Goal: Book appointment/travel/reservation

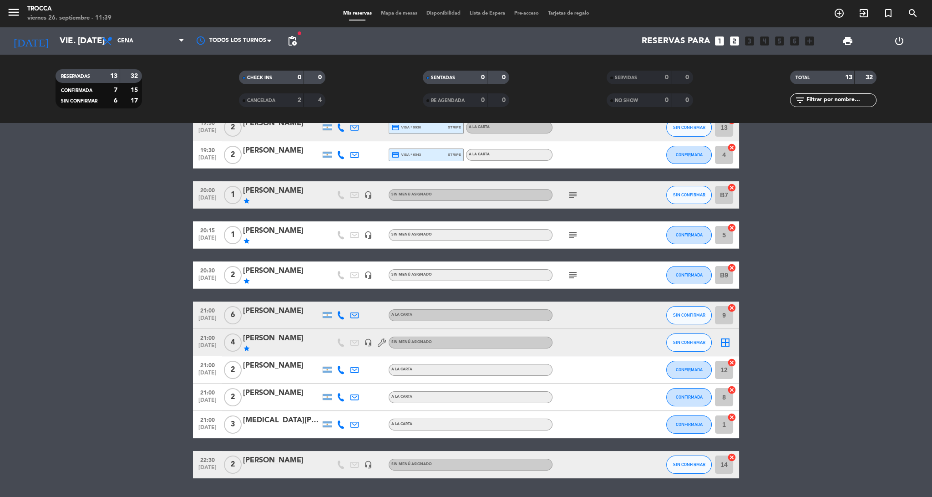
scroll to position [132, 0]
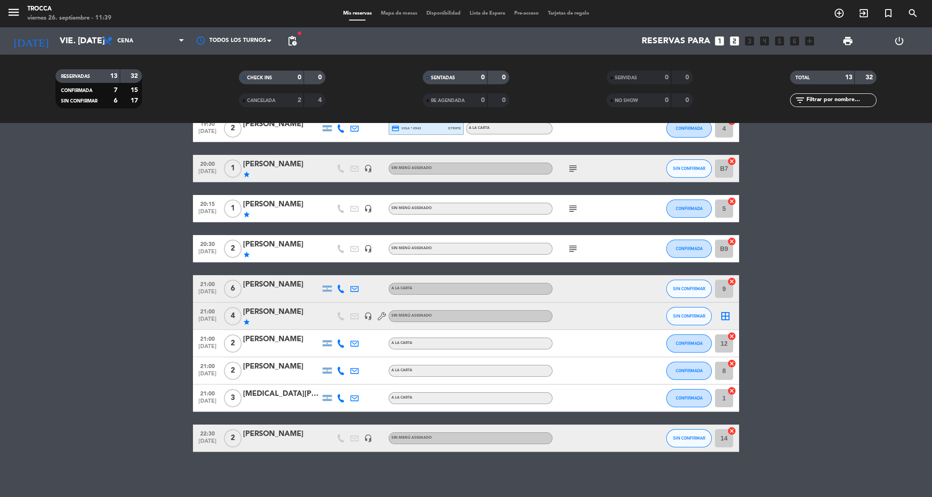
click at [386, 13] on span "Mapa de mesas" at bounding box center [399, 13] width 46 height 5
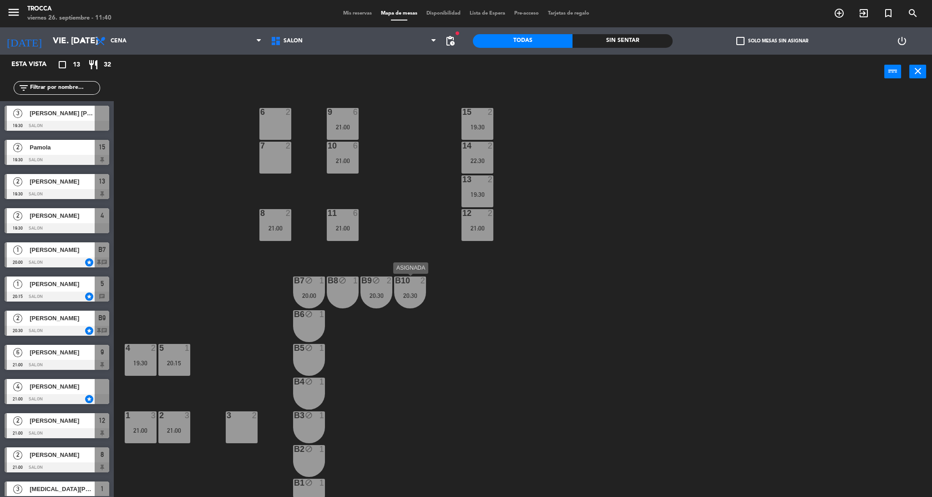
click at [396, 284] on div "b10" at bounding box center [395, 280] width 0 height 8
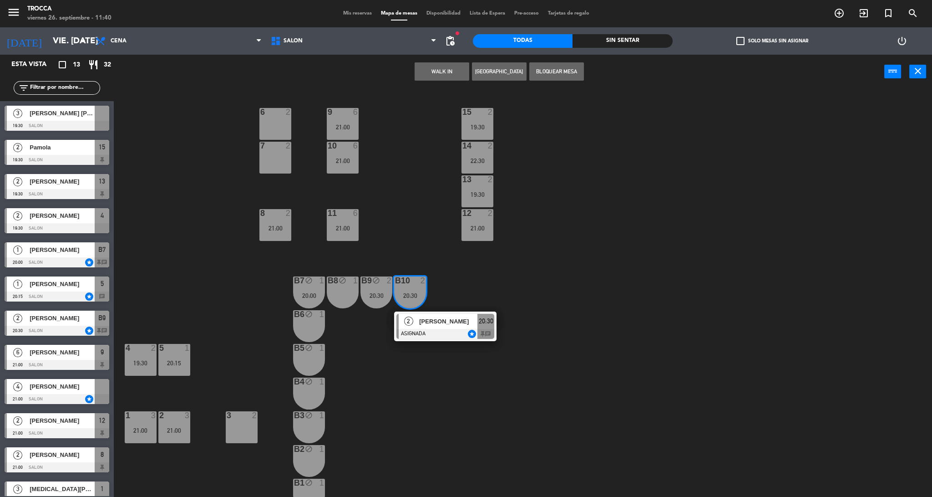
click at [424, 410] on div "15 2 19:30 9 6 21:00 6 2 7 2 10 6 21:00 14 2 22:30 13 2 19:30 8 2 21:00 11 6 21…" at bounding box center [527, 295] width 809 height 408
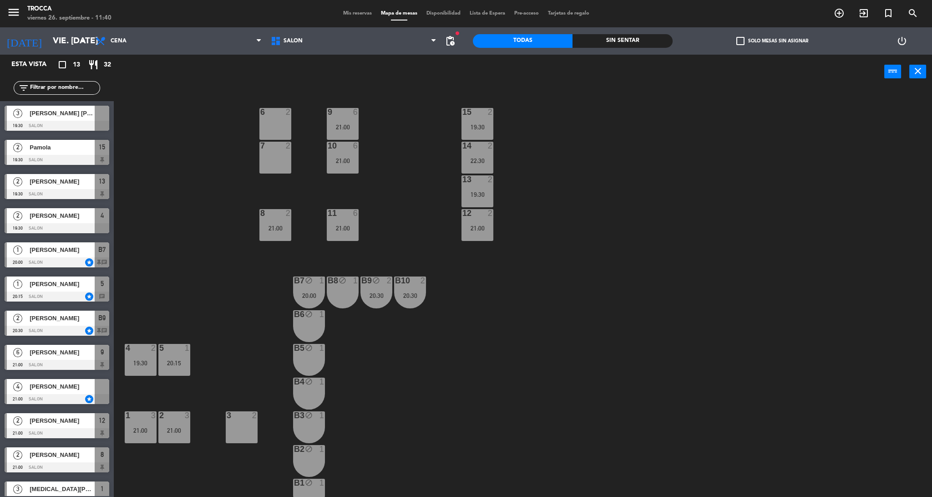
click at [402, 295] on div "20:30" at bounding box center [410, 295] width 32 height 6
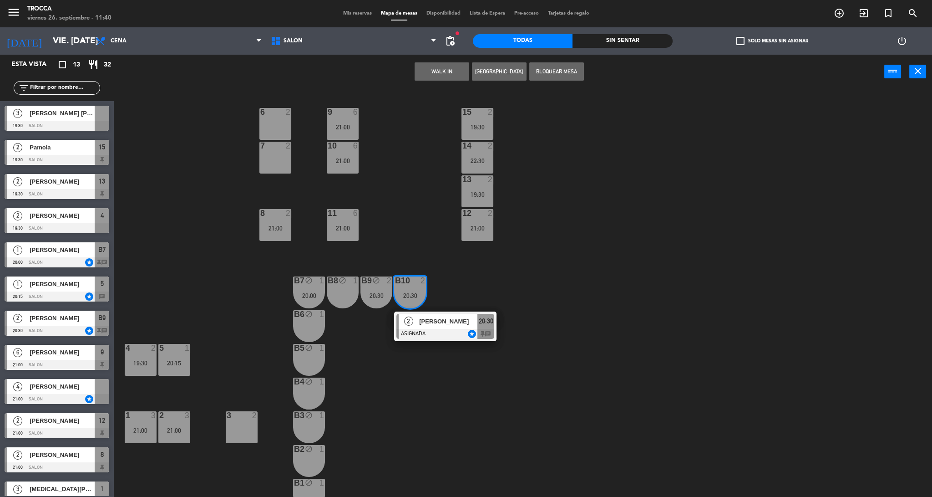
click at [386, 295] on div "20:30" at bounding box center [377, 295] width 32 height 6
click at [390, 357] on div "15 2 19:30 9 6 21:00 6 2 7 2 10 6 21:00 14 2 22:30 13 2 19:30 8 2 21:00 11 6 21…" at bounding box center [527, 295] width 809 height 408
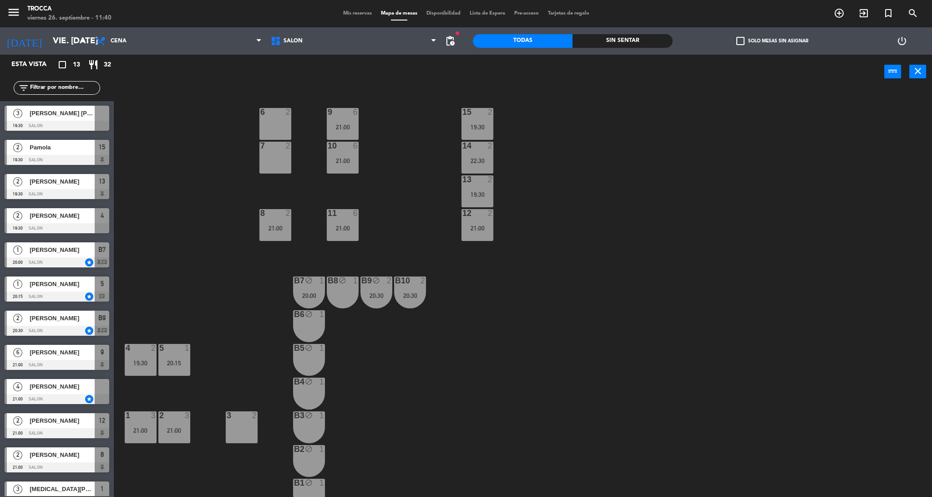
click at [314, 327] on div "B6 block 1" at bounding box center [309, 326] width 32 height 32
click at [315, 355] on div "B5 block 1" at bounding box center [309, 360] width 32 height 32
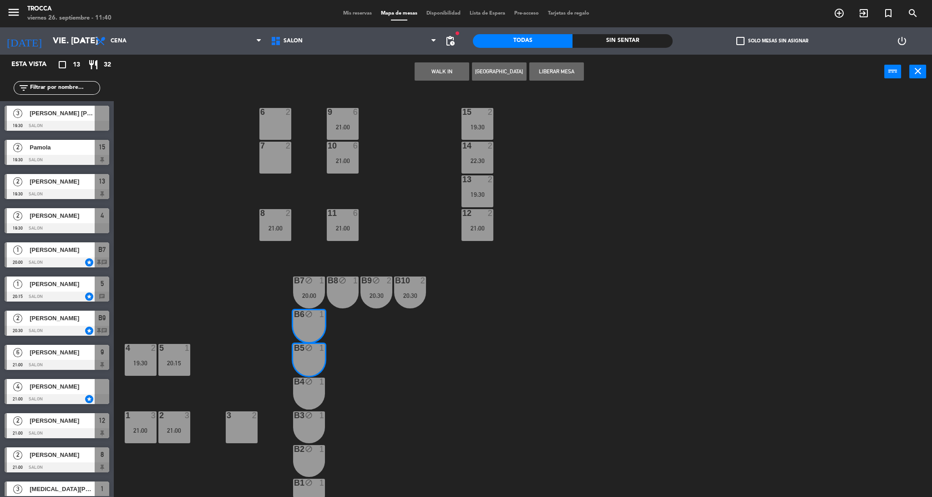
click at [489, 69] on button "[GEOGRAPHIC_DATA]" at bounding box center [499, 71] width 55 height 18
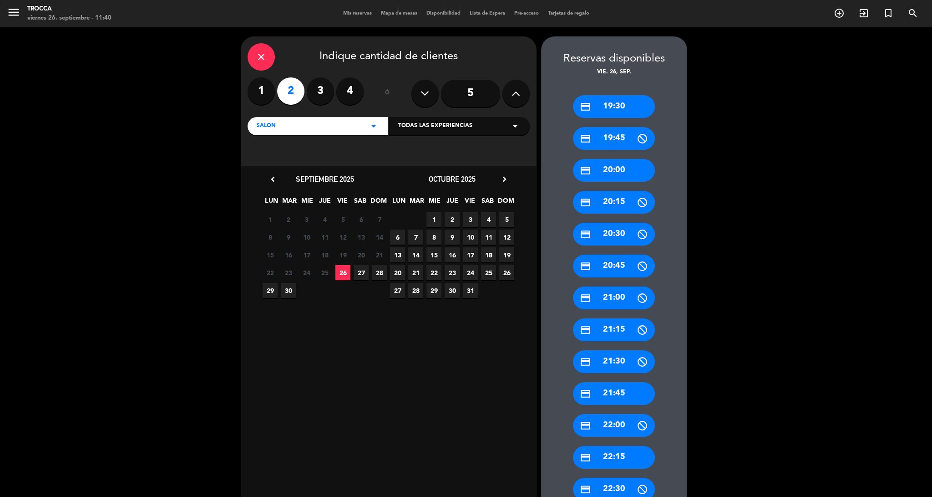
click at [623, 169] on div "credit_card 20:00" at bounding box center [614, 170] width 82 height 23
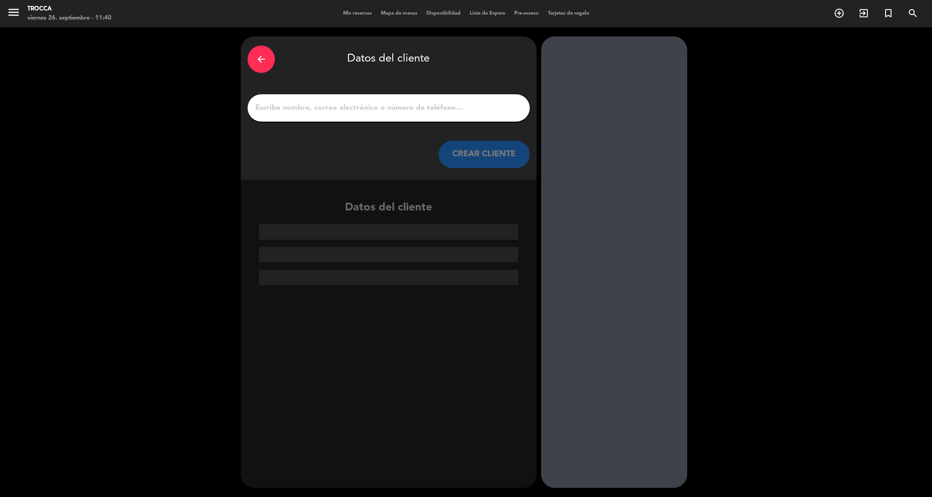
click at [325, 112] on input "1" at bounding box center [388, 108] width 269 height 13
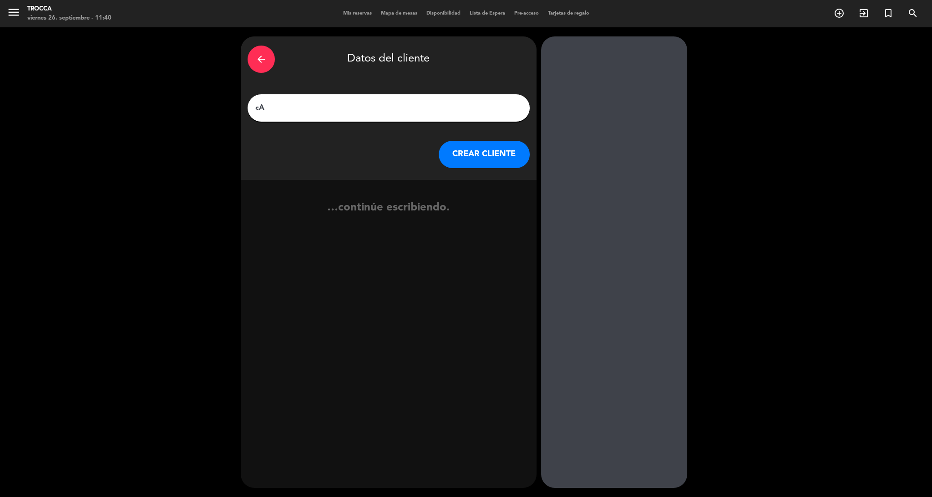
type input "c"
type input "Cabito Masalcantar"
click at [486, 153] on button "CREAR CLIENTE" at bounding box center [484, 154] width 91 height 27
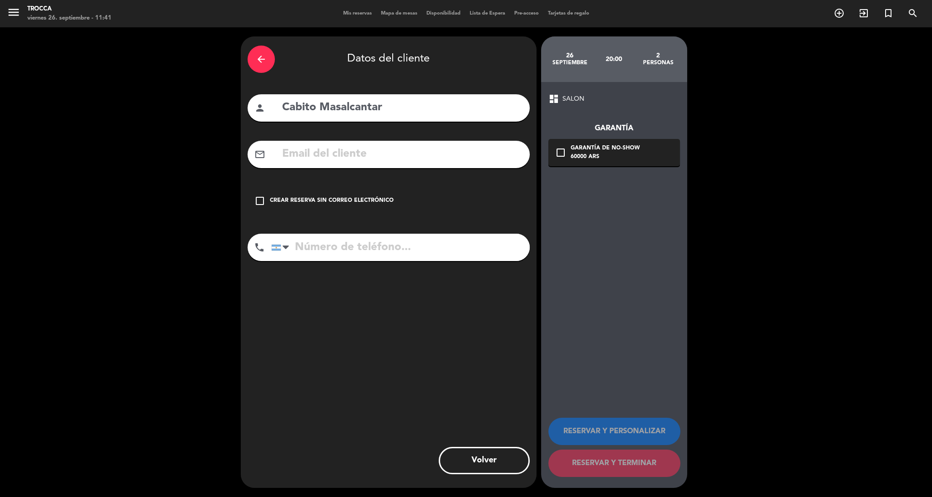
click at [307, 201] on div "Crear reserva sin correo electrónico" at bounding box center [332, 200] width 124 height 9
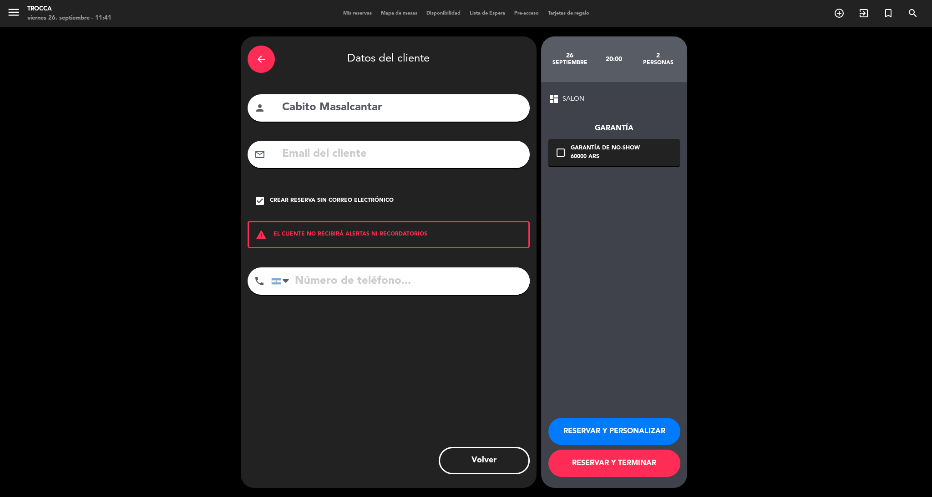
click at [597, 428] on button "RESERVAR Y PERSONALIZAR" at bounding box center [614, 430] width 132 height 27
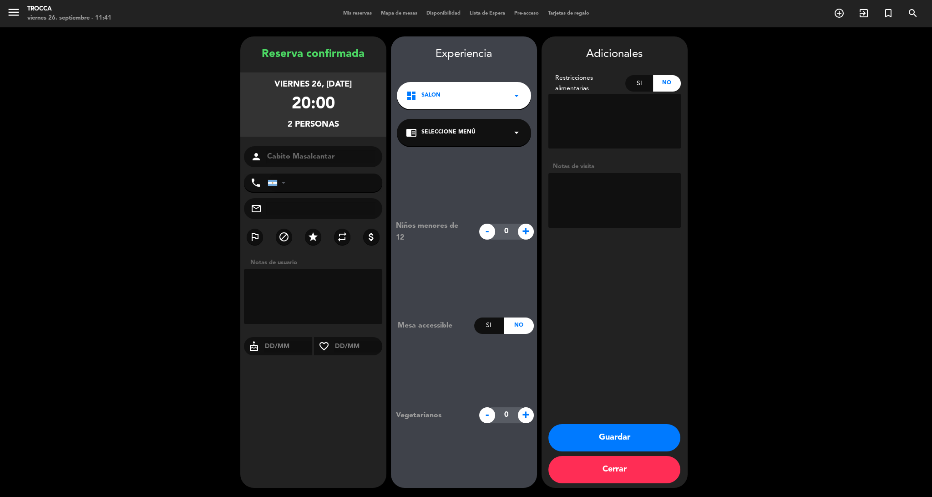
click at [611, 198] on textarea at bounding box center [614, 200] width 132 height 55
type textarea "Mesa de Nachito"
click at [736, 211] on booking-confirmed "Reserva confirmada viernes 26, [DATE] 20:00 2 personas person Cabito Masalcanta…" at bounding box center [466, 261] width 914 height 451
click at [487, 98] on div "dashboard SALON arrow_drop_down" at bounding box center [464, 95] width 134 height 27
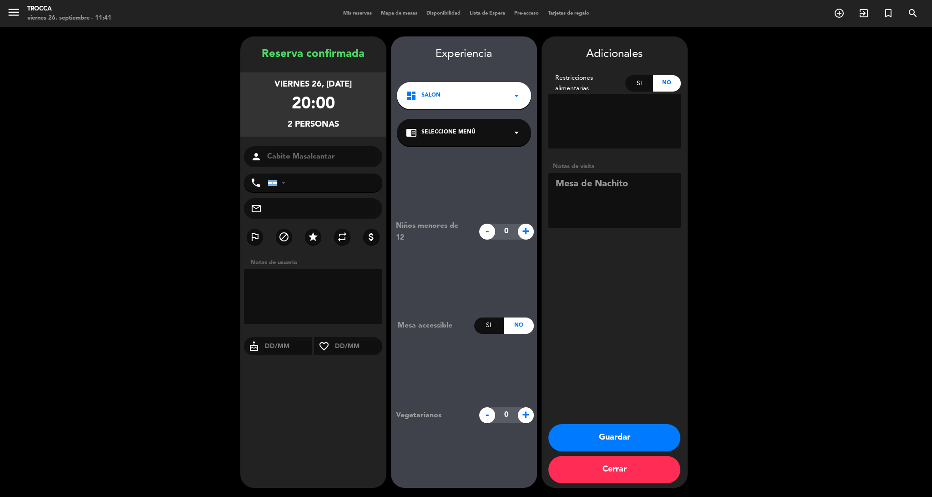
click at [469, 131] on span "Seleccione Menú" at bounding box center [449, 132] width 54 height 9
click at [476, 157] on div "A LA CARTA" at bounding box center [464, 157] width 116 height 9
click at [608, 431] on button "Guardar" at bounding box center [614, 437] width 132 height 27
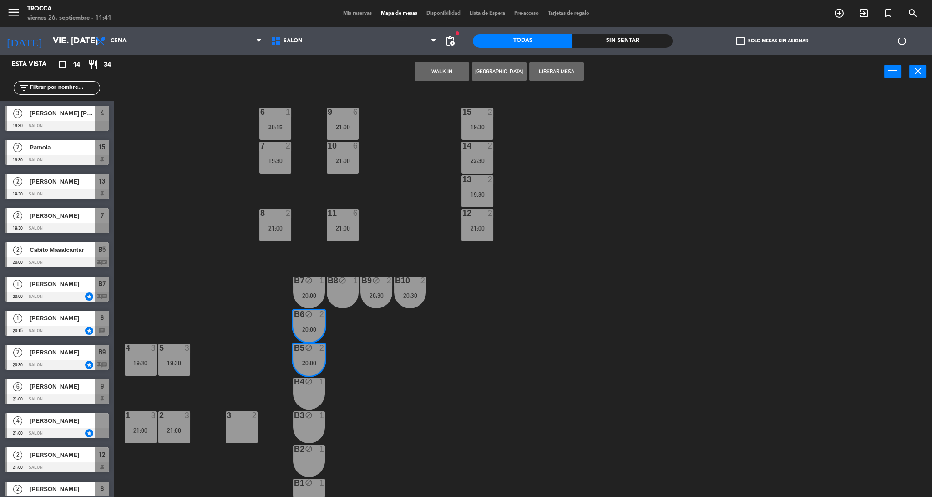
click at [517, 375] on div "15 2 19:30 9 6 21:00 6 1 20:15 7 2 19:30 10 6 21:00 14 2 22:30 13 2 19:30 8 2 2…" at bounding box center [527, 295] width 809 height 408
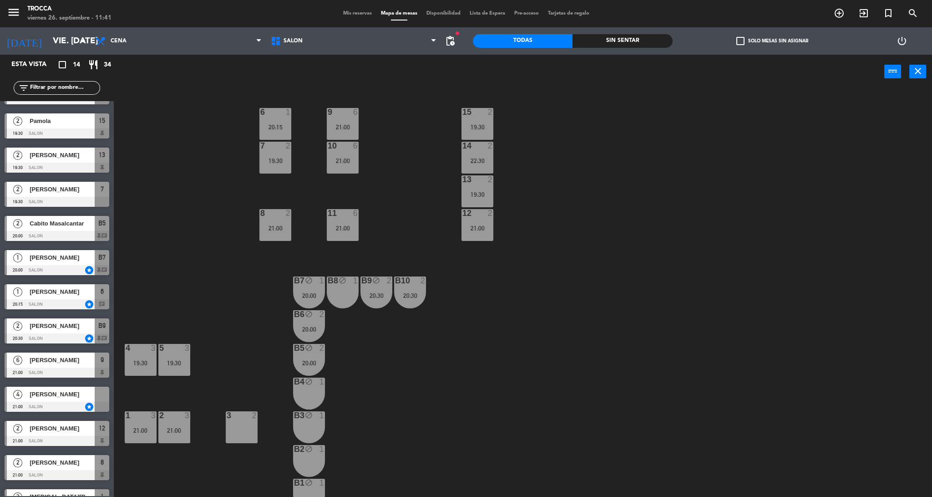
scroll to position [26, 0]
click at [83, 229] on div "Cabito Masalcantar" at bounding box center [62, 223] width 66 height 15
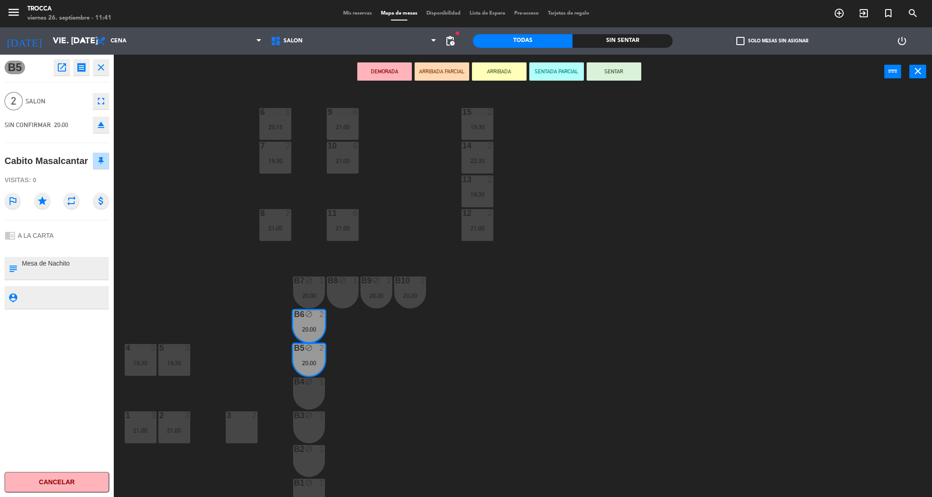
click at [41, 202] on icon "star" at bounding box center [42, 201] width 16 height 16
click at [105, 66] on icon "close" at bounding box center [101, 67] width 11 height 11
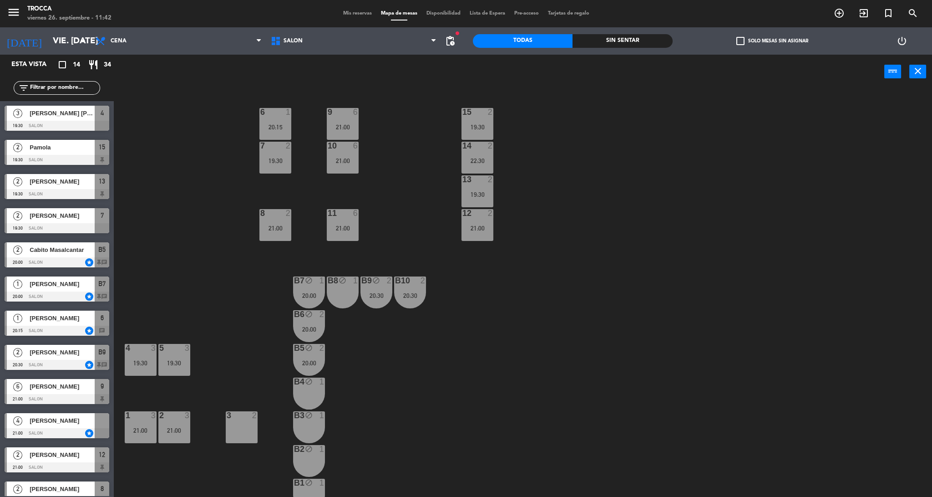
click at [274, 118] on div "6 1 20:15" at bounding box center [275, 124] width 32 height 32
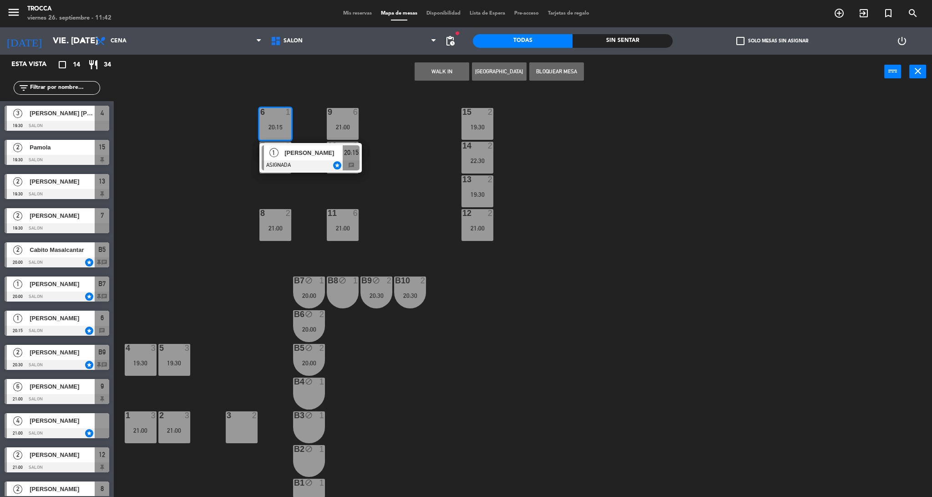
click at [430, 157] on div "15 2 19:30 9 6 21:00 6 1 20:15 1 [PERSON_NAME] ASIGNADA star 20:15 chat 7 2 19:…" at bounding box center [527, 295] width 809 height 408
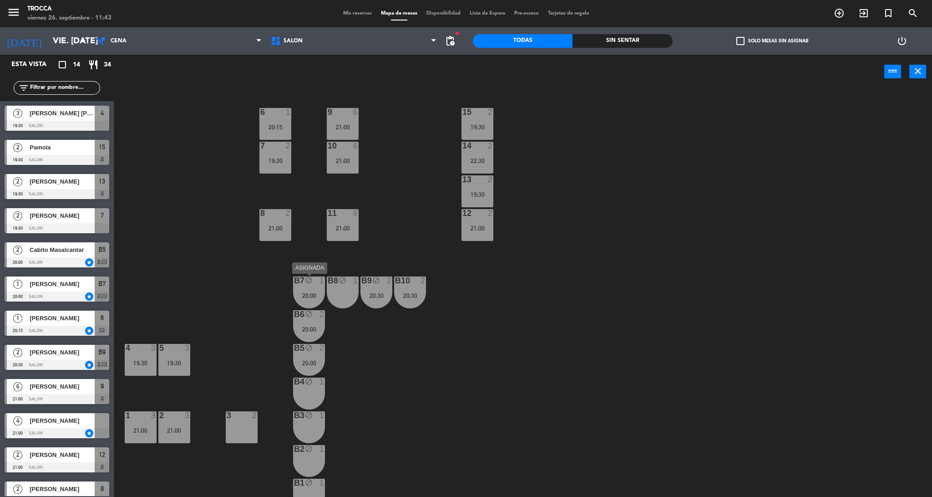
click at [313, 294] on div "20:00" at bounding box center [309, 295] width 32 height 6
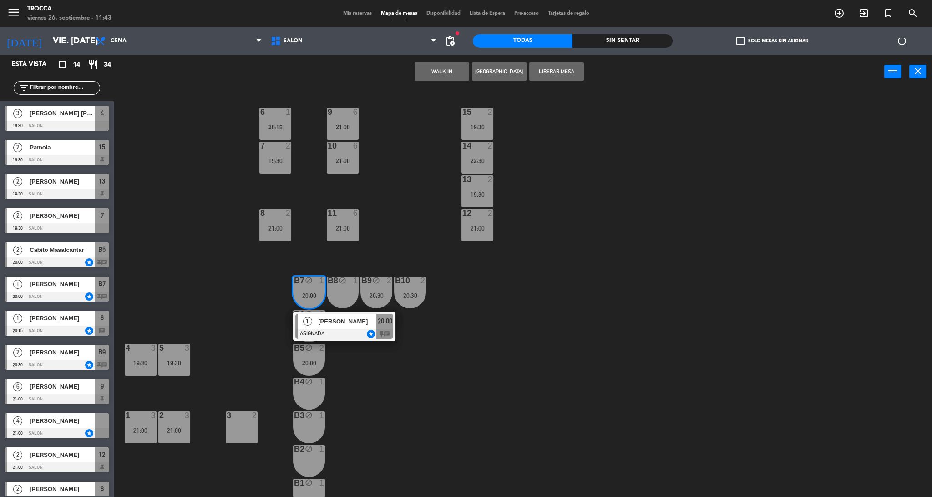
click at [500, 362] on div "15 2 19:30 9 6 21:00 6 1 20:15 7 2 19:30 10 6 21:00 14 2 22:30 13 2 19:30 8 2 2…" at bounding box center [527, 295] width 809 height 408
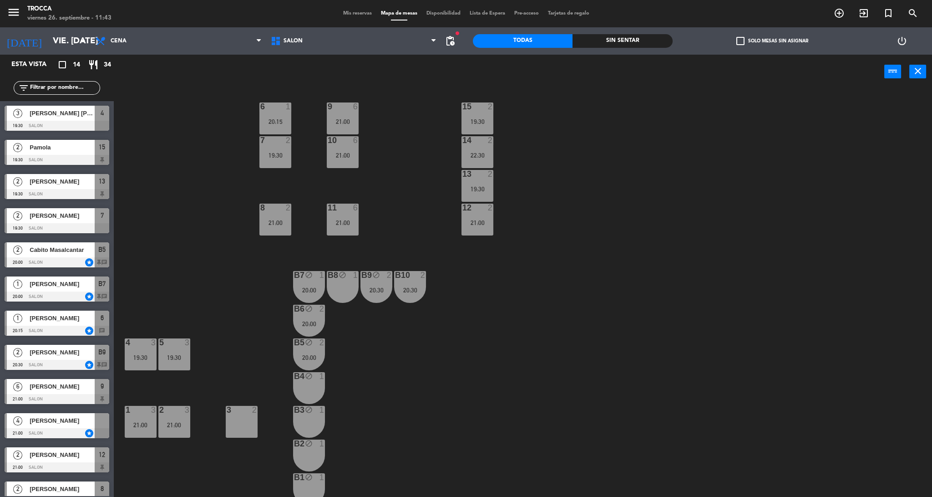
scroll to position [10, 0]
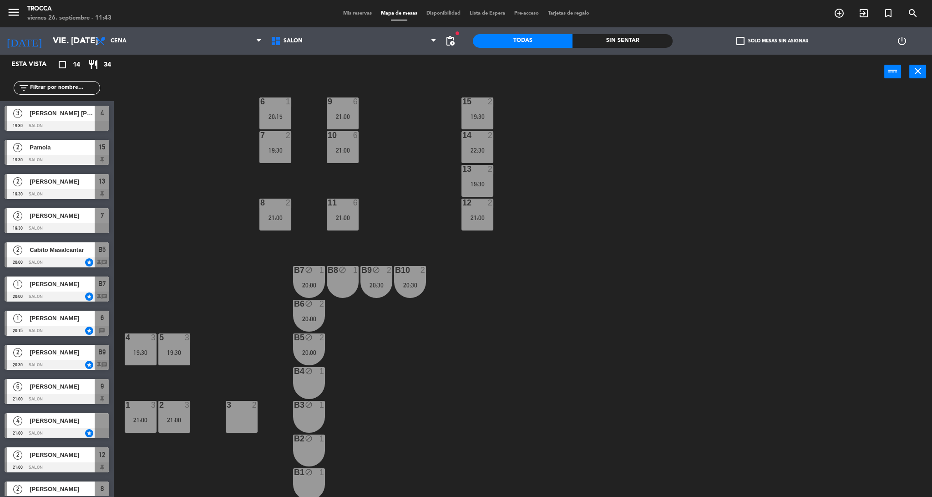
click at [321, 381] on div "B4 block 1" at bounding box center [309, 383] width 32 height 32
click at [317, 408] on div "1" at bounding box center [324, 405] width 15 height 9
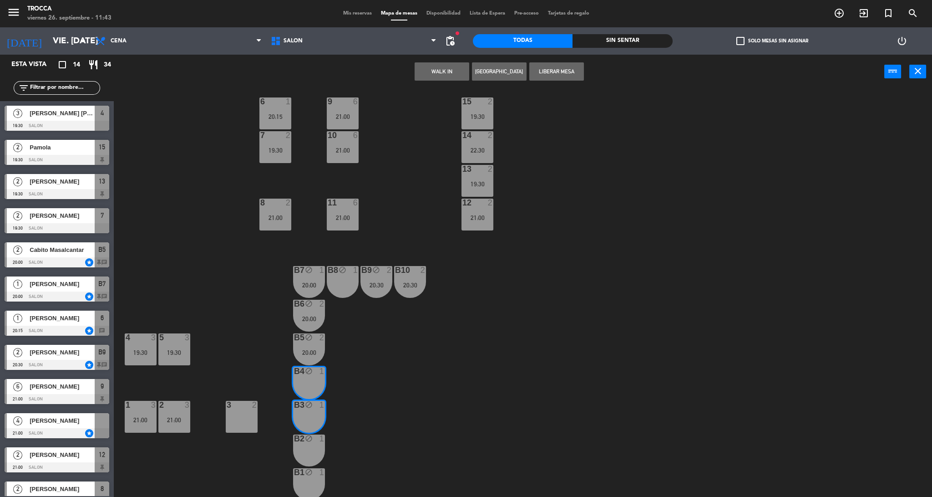
click at [499, 68] on button "[GEOGRAPHIC_DATA]" at bounding box center [499, 71] width 55 height 18
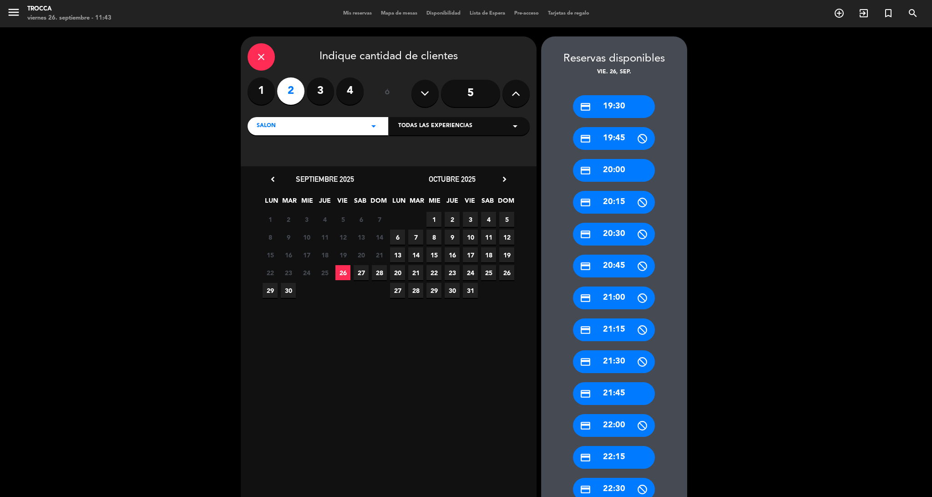
click at [625, 234] on div "credit_card 20:30" at bounding box center [614, 234] width 82 height 23
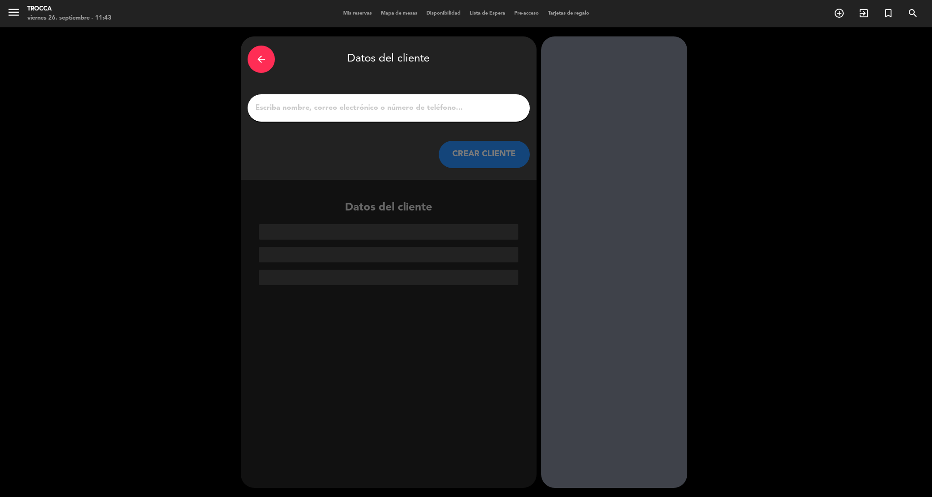
click at [335, 99] on div at bounding box center [389, 107] width 282 height 27
click at [340, 106] on input "1" at bounding box center [388, 108] width 269 height 13
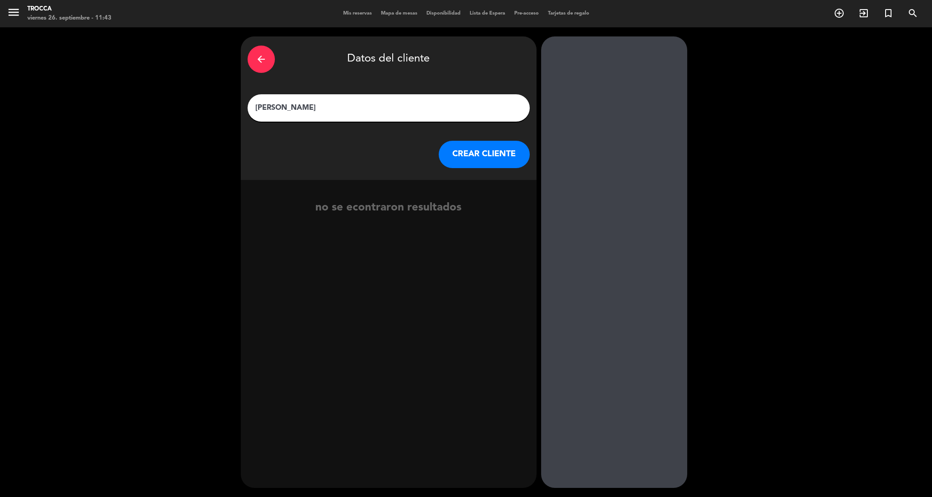
type input "[PERSON_NAME]"
click at [477, 152] on button "CREAR CLIENTE" at bounding box center [484, 154] width 91 height 27
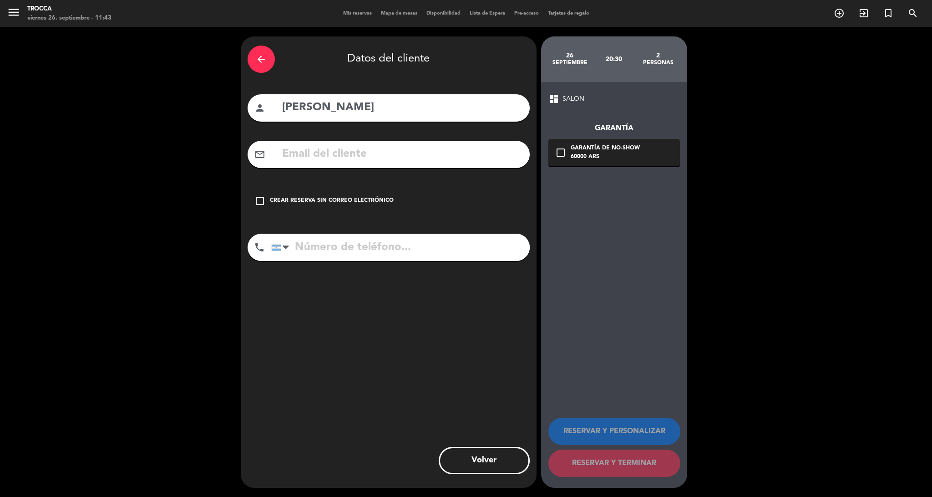
click at [319, 209] on div "check_box_outline_blank Crear reserva sin correo electrónico" at bounding box center [389, 200] width 282 height 27
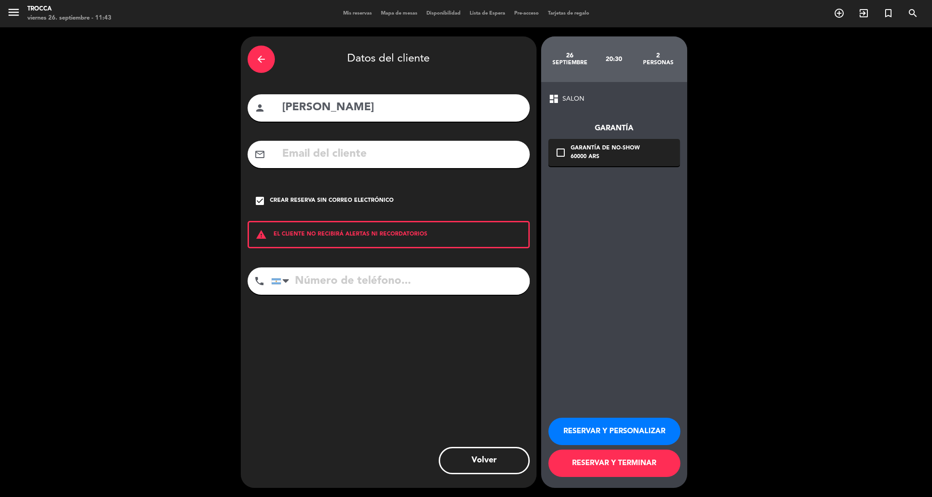
click at [619, 414] on div "RESERVAR Y PERSONALIZAR RESERVAR Y TERMINAR" at bounding box center [614, 442] width 132 height 89
click at [630, 432] on button "RESERVAR Y PERSONALIZAR" at bounding box center [614, 430] width 132 height 27
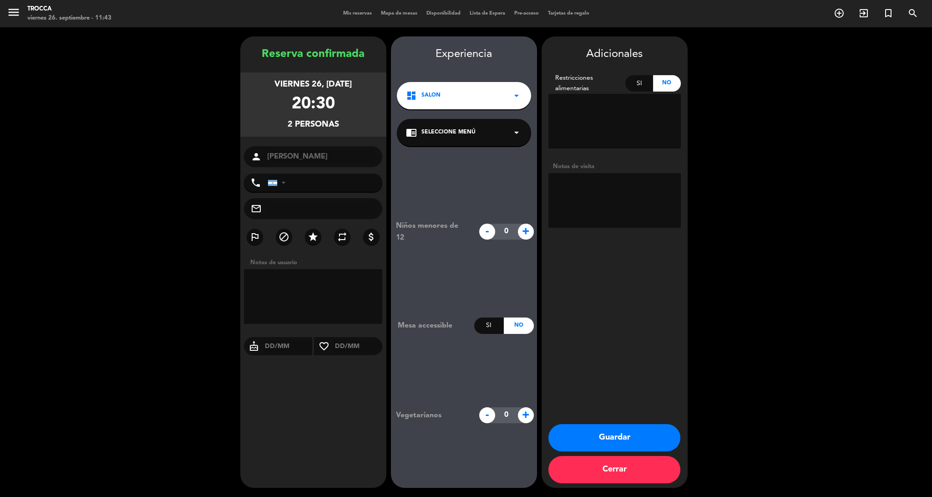
click at [568, 206] on textarea at bounding box center [614, 200] width 132 height 55
type textarea "Mesa del Dr [PERSON_NAME]"
click at [564, 308] on div "Adicionales Restricciones alimentarias Si No Notas de visita Guardar Cerrar" at bounding box center [615, 261] width 146 height 451
click at [635, 434] on button "Guardar" at bounding box center [614, 437] width 132 height 27
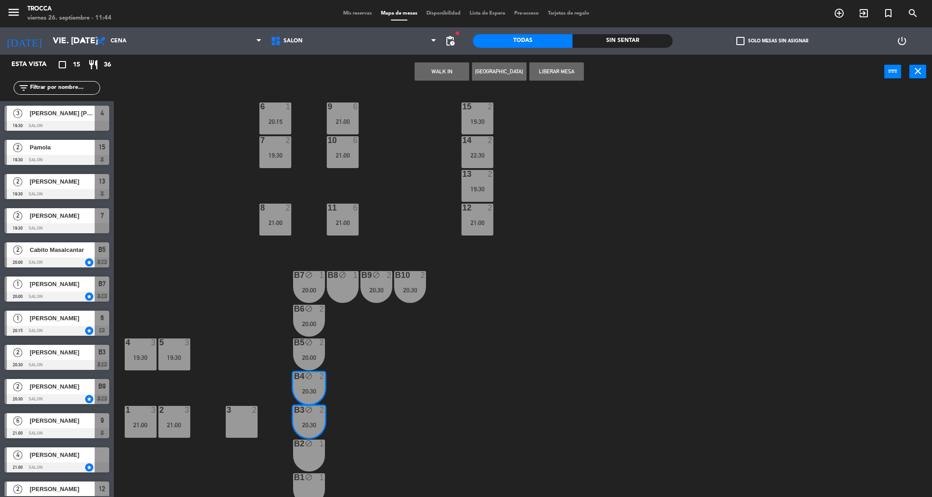
scroll to position [10, 0]
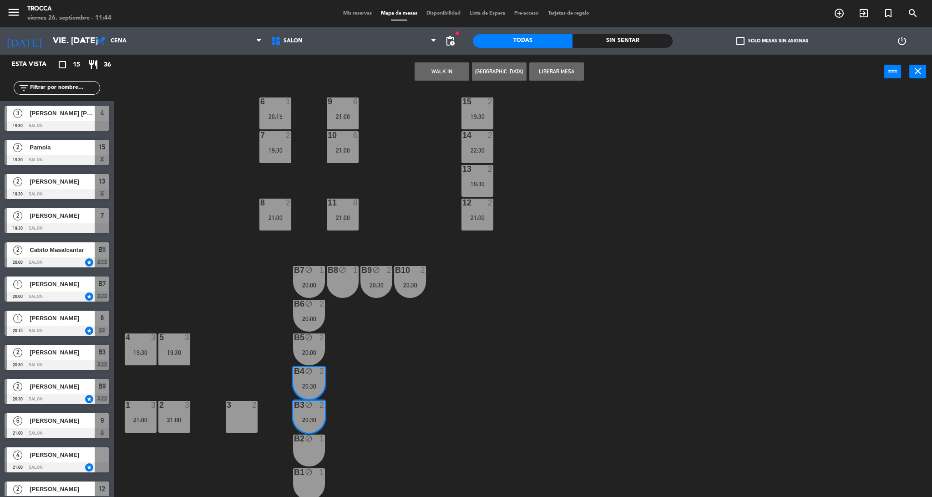
click at [309, 446] on div "B2 block 1" at bounding box center [309, 450] width 32 height 32
click at [313, 474] on icon "block" at bounding box center [309, 472] width 8 height 8
click at [296, 412] on div "B3 block 2 20:30" at bounding box center [309, 417] width 32 height 32
click at [303, 383] on div "20:30" at bounding box center [309, 386] width 32 height 6
click at [496, 71] on button "[GEOGRAPHIC_DATA]" at bounding box center [499, 71] width 55 height 18
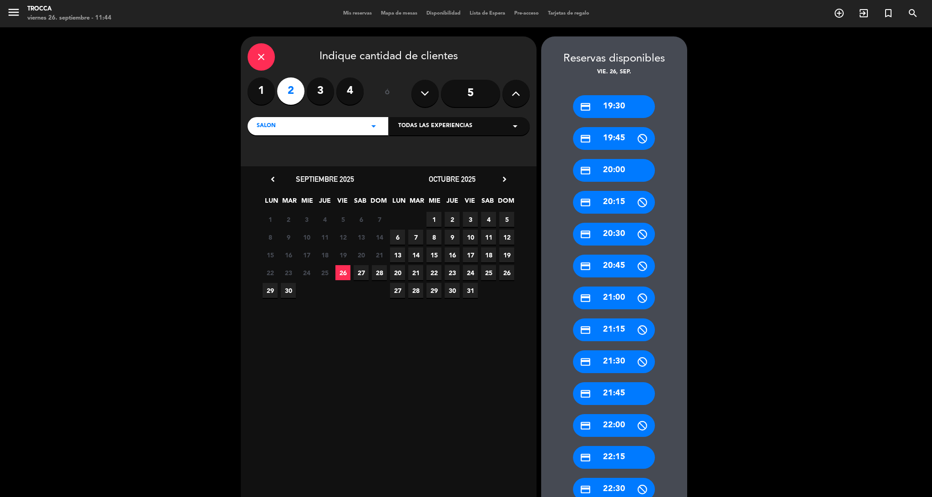
click at [628, 420] on div "credit_card 22:00" at bounding box center [614, 425] width 82 height 23
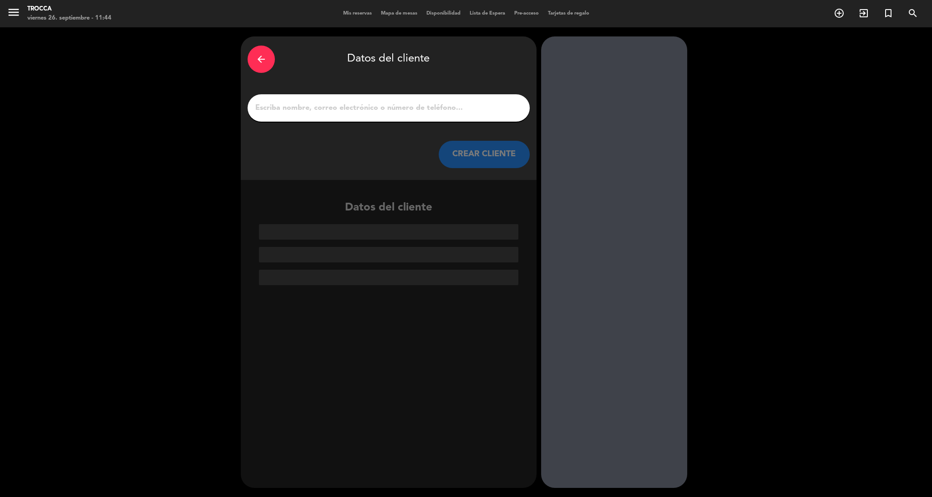
click at [394, 109] on input "1" at bounding box center [388, 108] width 269 height 13
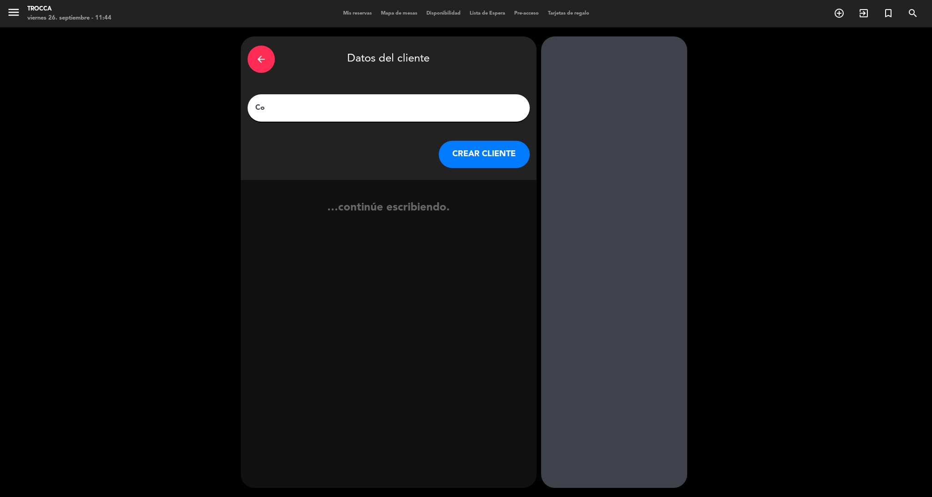
type input "C"
type input "[PERSON_NAME]"
click at [488, 156] on button "CREAR CLIENTE" at bounding box center [484, 154] width 91 height 27
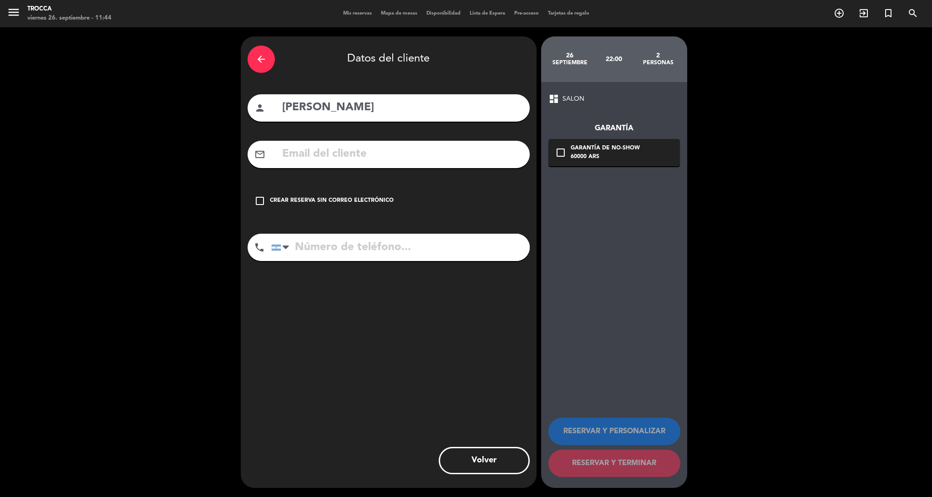
click at [315, 196] on div "Crear reserva sin correo electrónico" at bounding box center [332, 200] width 124 height 9
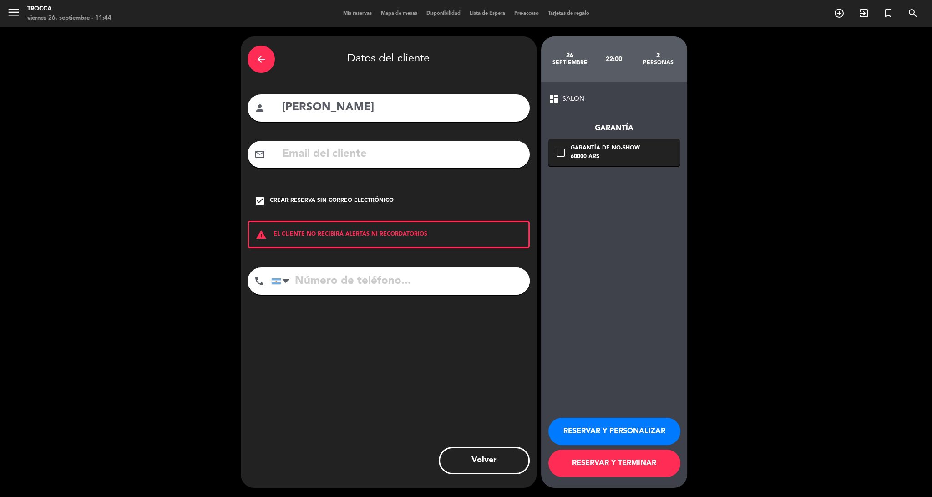
click at [648, 427] on button "RESERVAR Y PERSONALIZAR" at bounding box center [614, 430] width 132 height 27
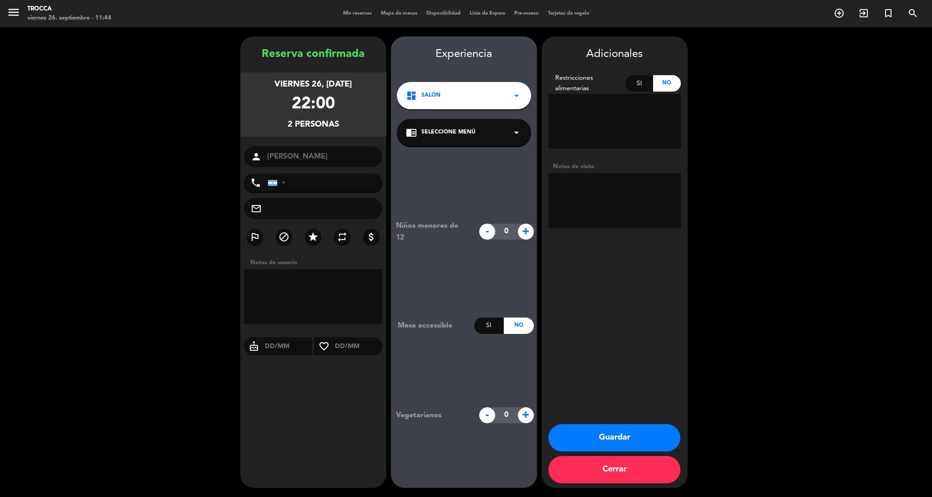
click at [638, 194] on textarea at bounding box center [614, 200] width 132 height 55
click at [625, 198] on textarea at bounding box center [614, 200] width 132 height 55
type textarea "Mesa de Trocca"
click at [611, 433] on button "Guardar" at bounding box center [614, 437] width 132 height 27
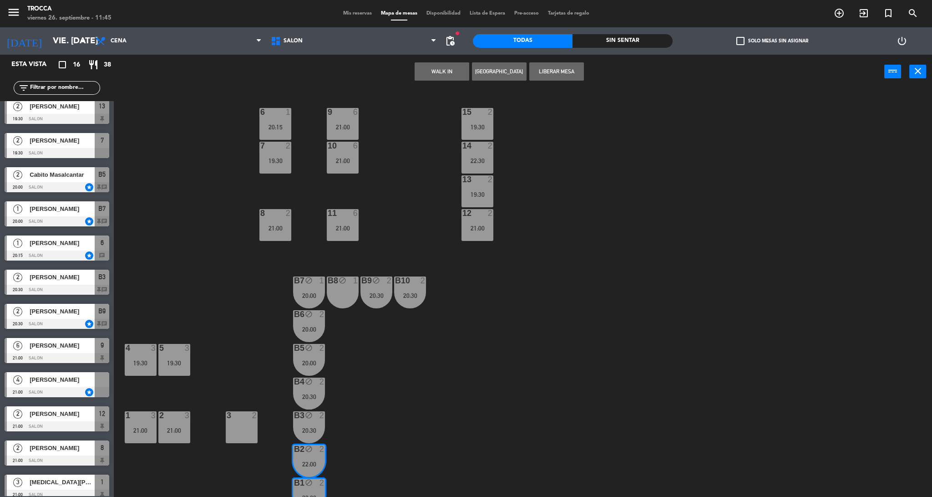
scroll to position [151, 0]
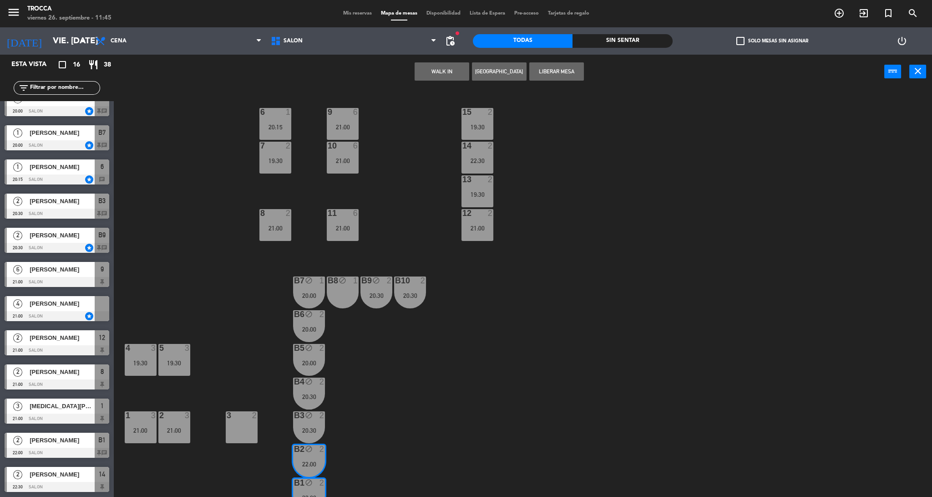
click at [90, 441] on span "[PERSON_NAME]" at bounding box center [62, 440] width 65 height 10
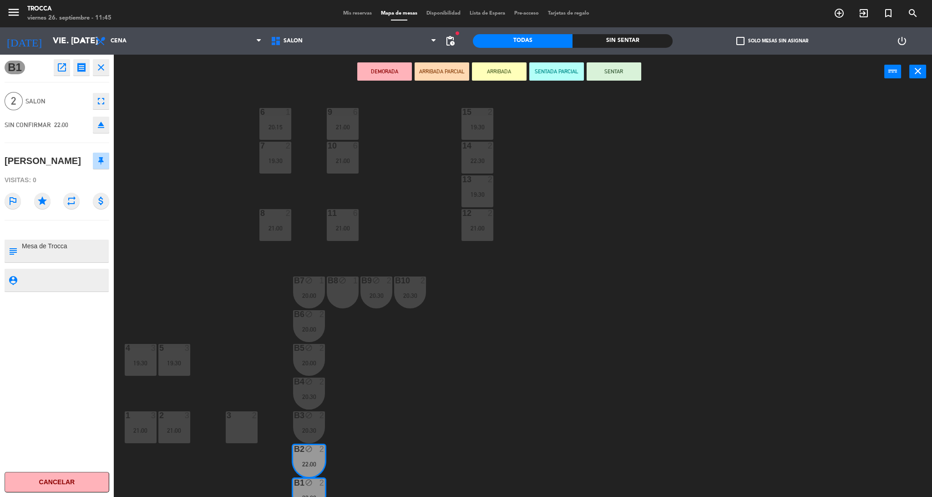
click at [45, 209] on icon "star" at bounding box center [42, 201] width 16 height 16
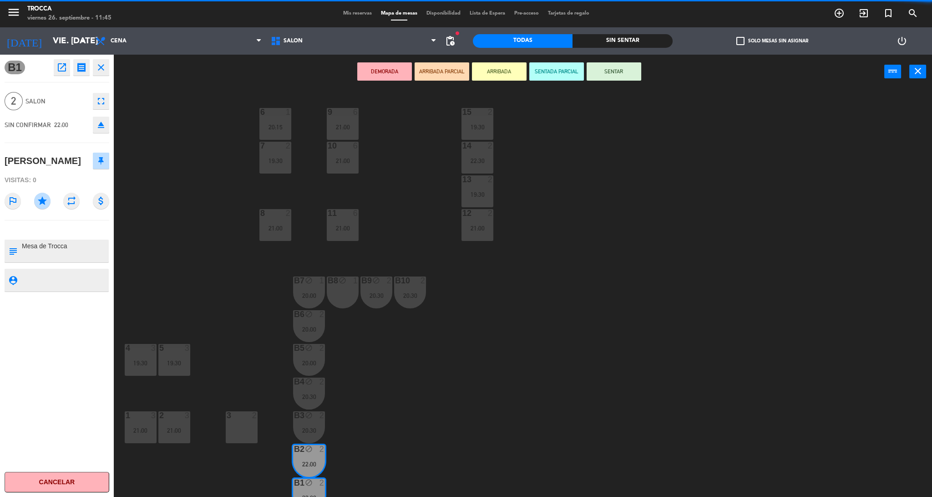
click at [105, 68] on icon "close" at bounding box center [101, 67] width 11 height 11
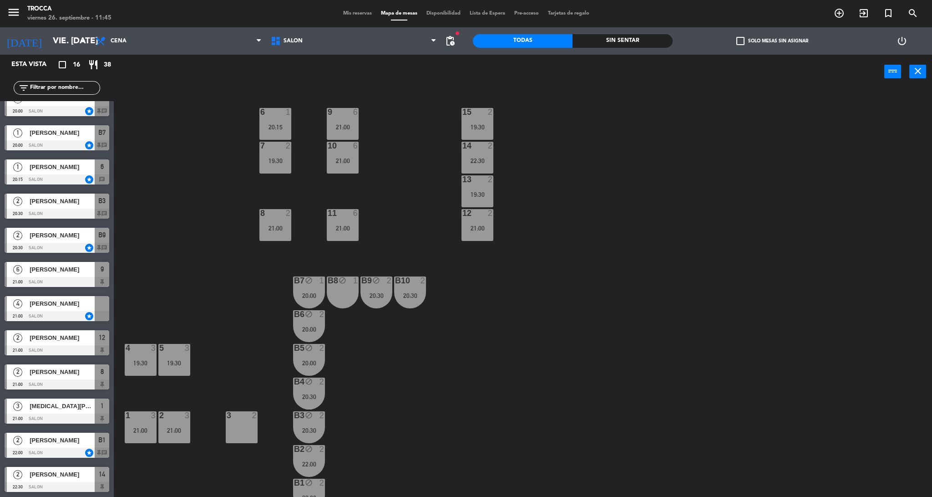
click at [66, 478] on span "[PERSON_NAME]" at bounding box center [62, 474] width 65 height 10
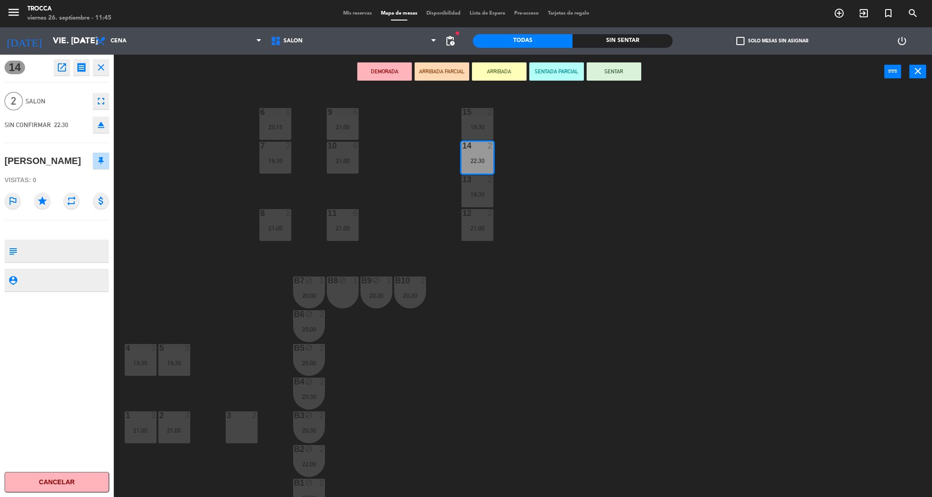
click at [49, 201] on icon "star" at bounding box center [42, 201] width 16 height 16
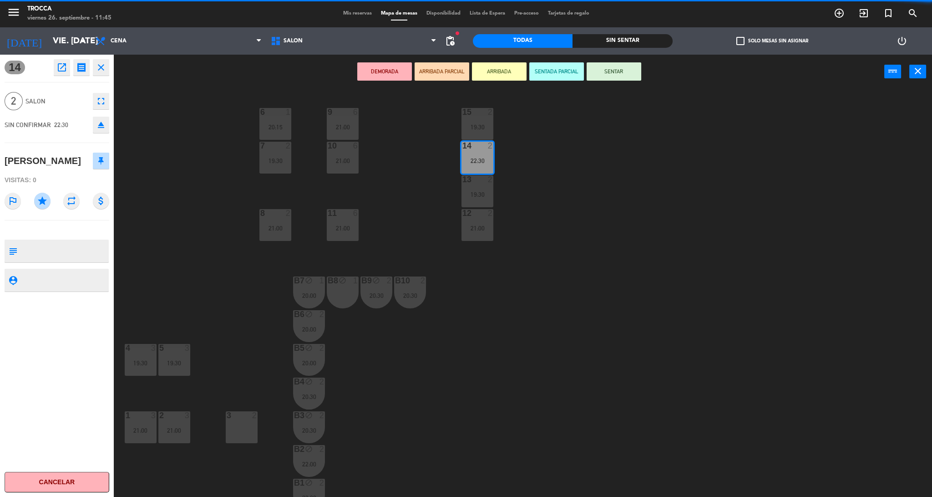
click at [100, 66] on icon "close" at bounding box center [101, 67] width 11 height 11
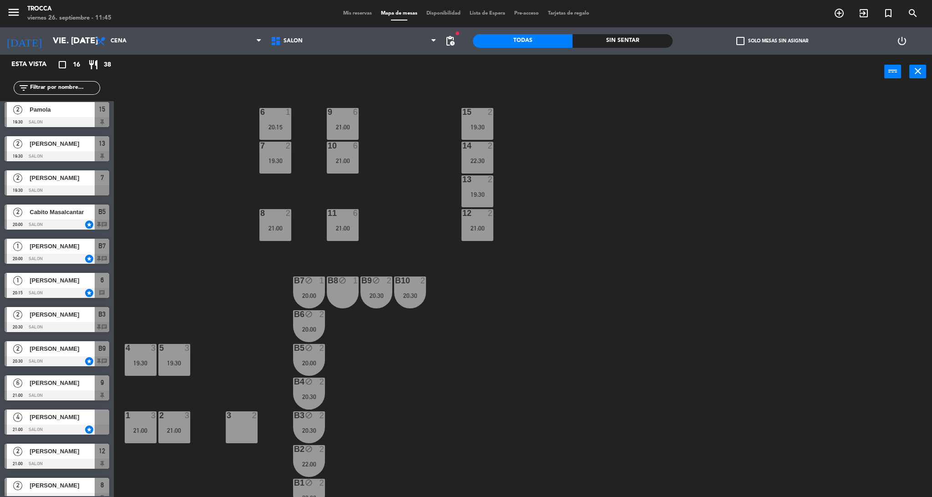
scroll to position [37, 0]
click at [73, 318] on span "[PERSON_NAME]" at bounding box center [62, 315] width 65 height 10
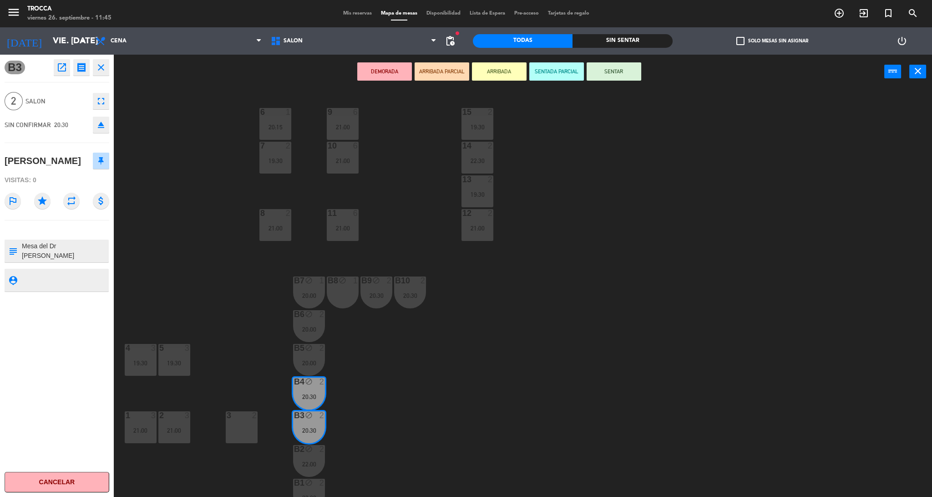
click at [43, 200] on icon "star" at bounding box center [42, 201] width 16 height 16
click at [101, 71] on icon "close" at bounding box center [101, 67] width 11 height 11
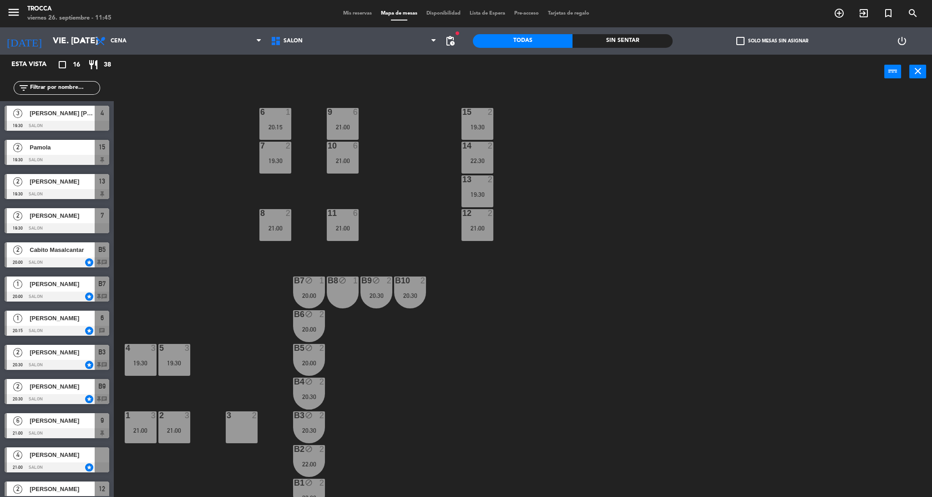
scroll to position [10, 0]
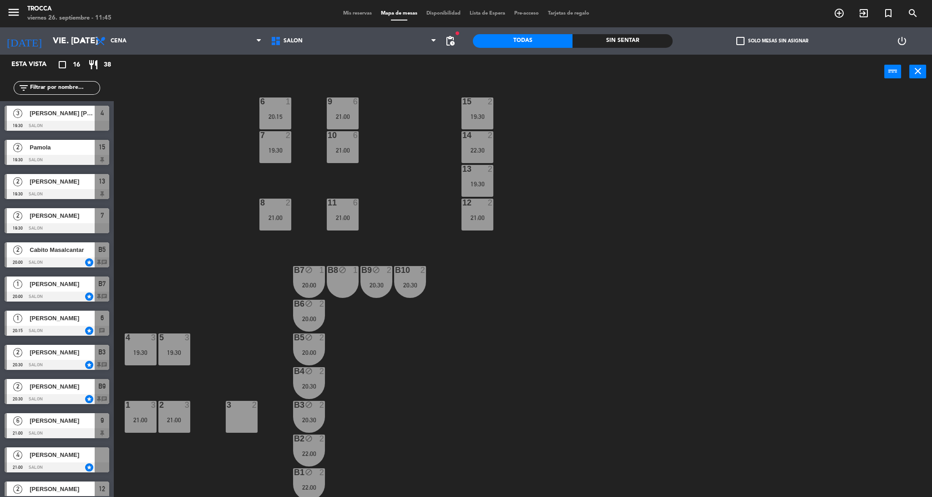
click at [475, 358] on div "15 2 19:30 9 6 21:00 6 1 20:15 7 2 19:30 10 6 21:00 14 2 22:30 13 2 19:30 8 2 2…" at bounding box center [527, 295] width 809 height 408
click at [287, 112] on div "6 1 20:15" at bounding box center [275, 113] width 32 height 32
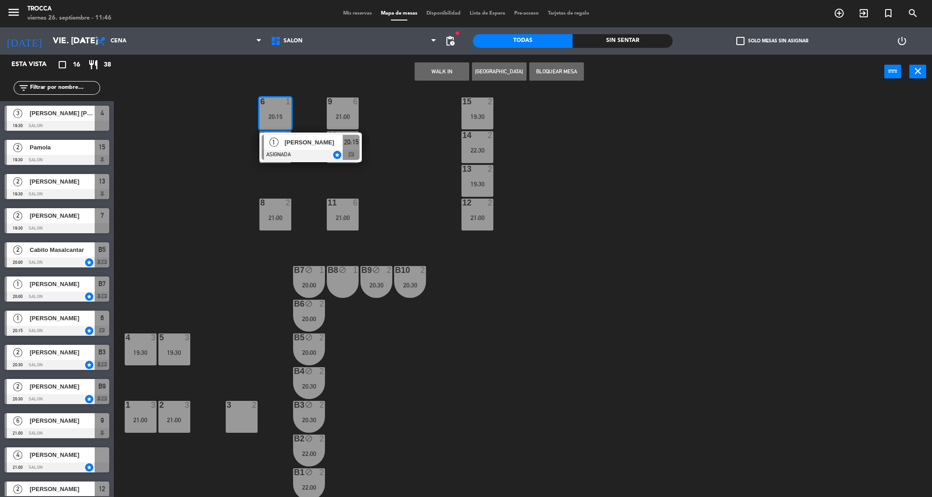
click at [320, 282] on div "20:00" at bounding box center [309, 285] width 32 height 6
click at [274, 106] on div "6 1 20:15" at bounding box center [275, 113] width 32 height 32
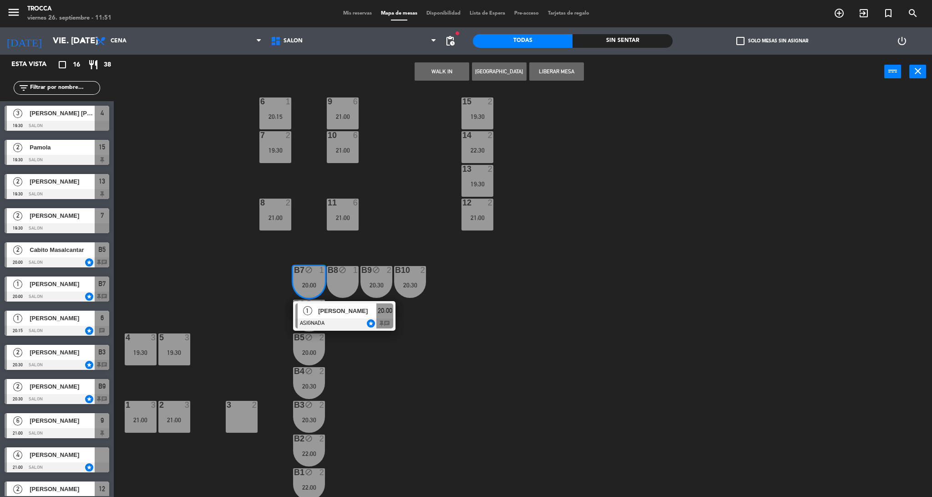
click at [637, 297] on div "15 2 19:30 9 6 21:00 6 1 20:15 7 2 19:30 10 6 21:00 14 2 22:30 13 2 19:30 8 2 2…" at bounding box center [527, 295] width 809 height 408
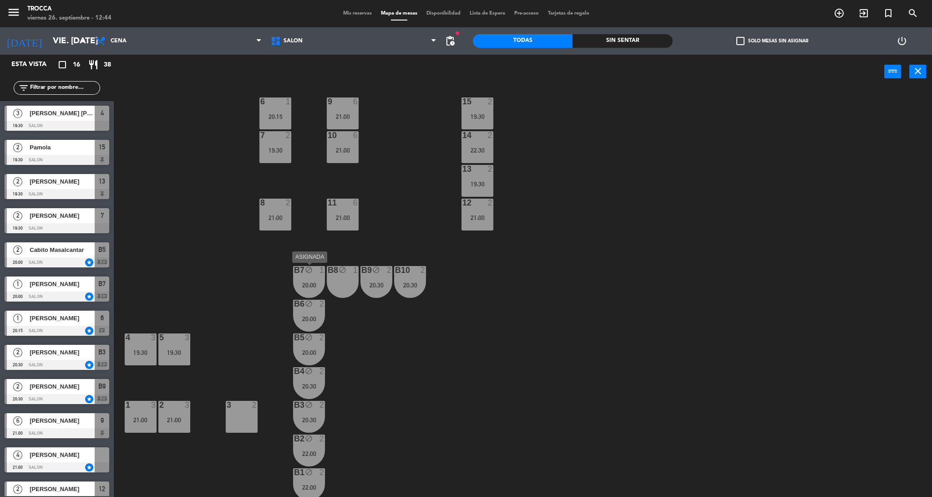
click at [315, 282] on div "20:00" at bounding box center [309, 285] width 32 height 6
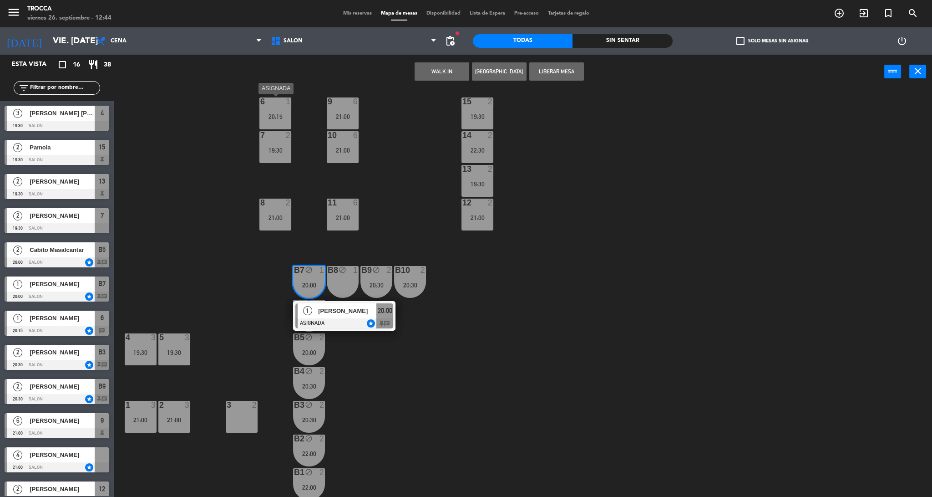
click at [284, 102] on div "1" at bounding box center [290, 101] width 15 height 8
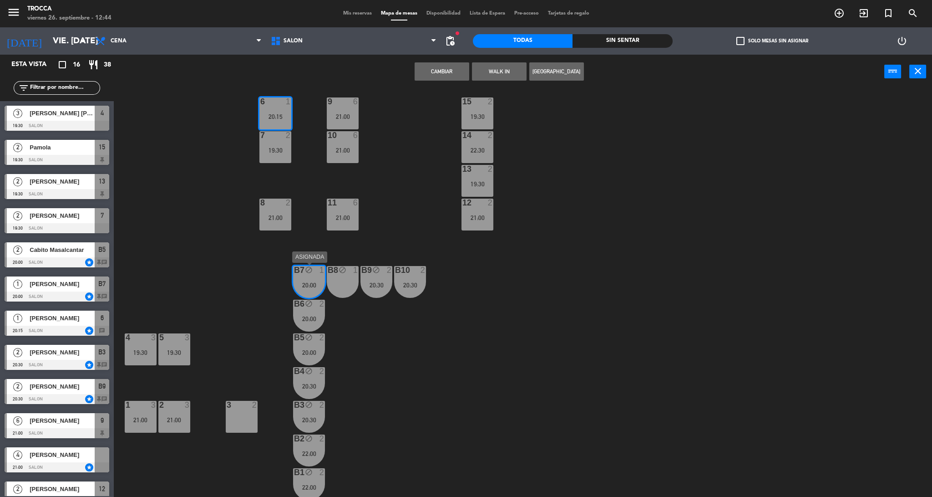
click at [313, 280] on div "B7 block 1 20:00" at bounding box center [309, 282] width 32 height 32
click at [319, 289] on div "B7 block 1 20:00" at bounding box center [309, 282] width 32 height 32
click at [471, 373] on div "15 2 19:30 9 6 21:00 6 1 20:15 7 2 19:30 10 6 21:00 14 2 22:30 13 2 19:30 8 2 2…" at bounding box center [527, 295] width 809 height 408
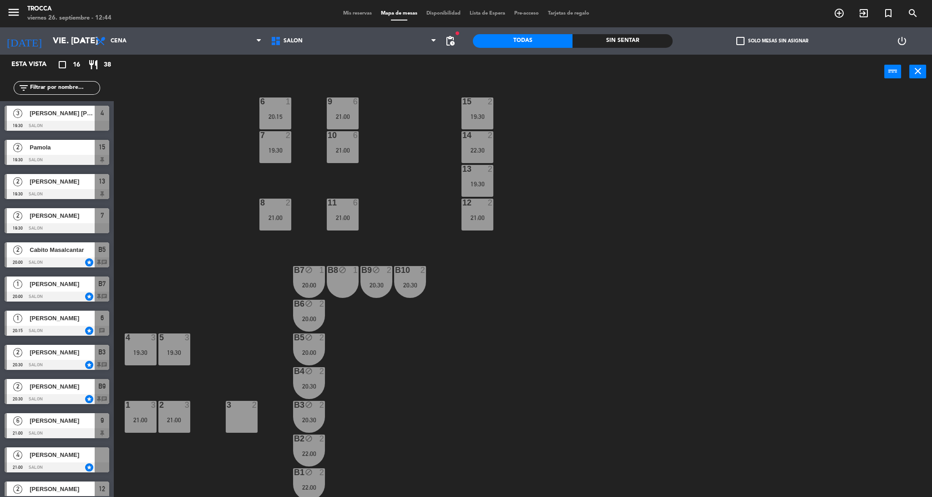
click at [53, 284] on span "[PERSON_NAME]" at bounding box center [62, 284] width 65 height 10
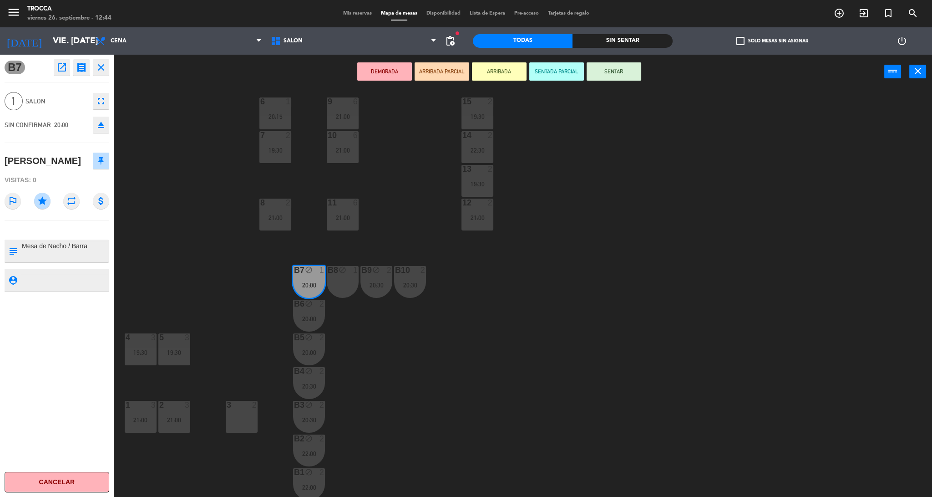
click at [508, 365] on div "15 2 19:30 9 6 21:00 6 1 20:15 7 2 19:30 10 6 21:00 14 2 22:30 13 2 19:30 8 2 2…" at bounding box center [527, 295] width 809 height 408
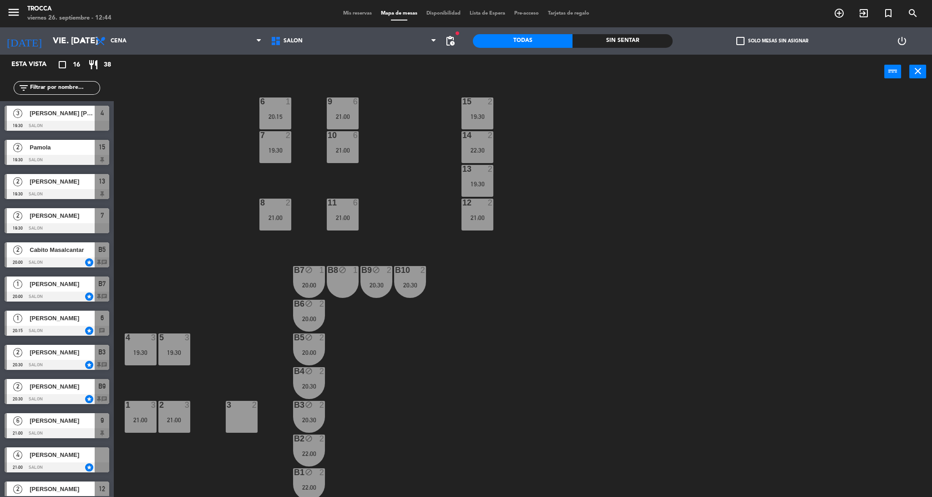
click at [279, 82] on div "power_input close" at bounding box center [499, 72] width 771 height 35
click at [273, 113] on div "20:15" at bounding box center [275, 116] width 32 height 6
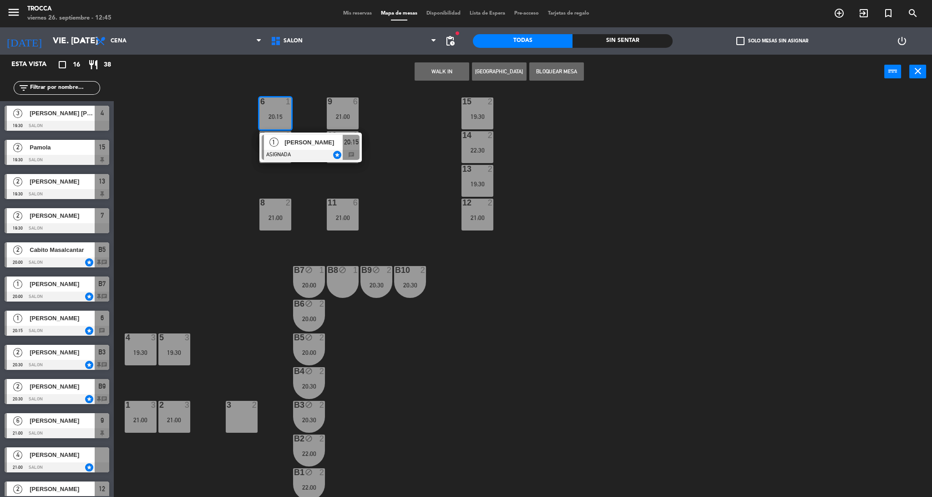
click at [339, 295] on div "B8 block 1" at bounding box center [343, 282] width 32 height 32
click at [439, 68] on button "Mover" at bounding box center [442, 71] width 55 height 18
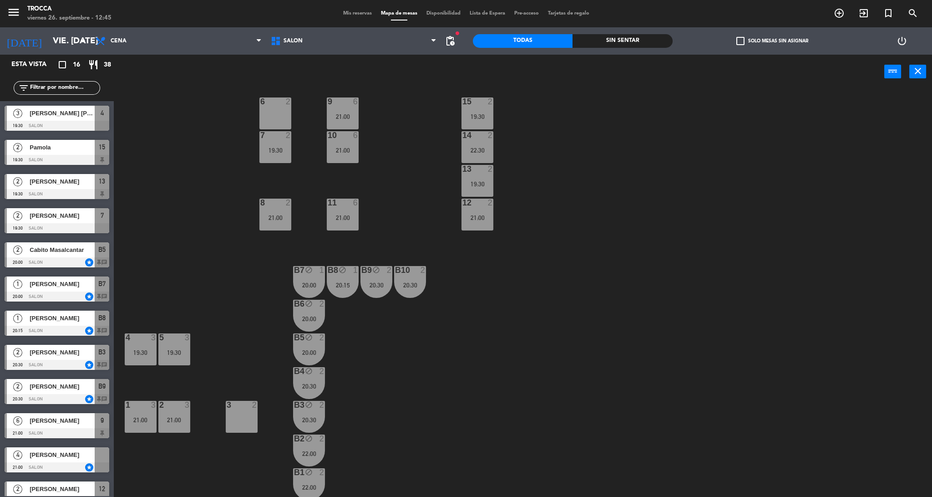
click at [442, 370] on div "15 2 19:30 9 6 21:00 6 2 7 2 19:30 10 6 21:00 14 2 22:30 13 2 19:30 8 2 21:00 1…" at bounding box center [527, 295] width 809 height 408
click at [342, 278] on div "B8 block 1 20:15" at bounding box center [343, 282] width 32 height 32
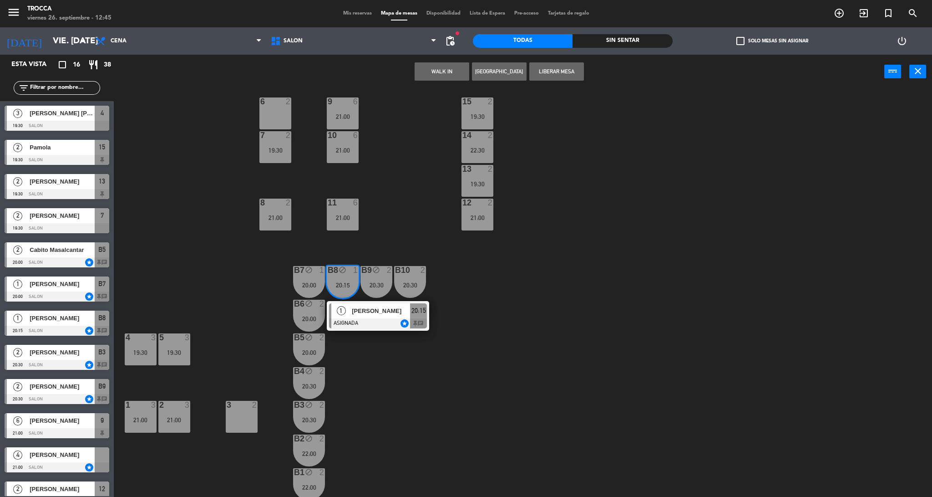
click at [549, 284] on div "15 2 19:30 9 6 21:00 6 2 7 2 19:30 10 6 21:00 14 2 22:30 13 2 19:30 8 2 21:00 1…" at bounding box center [527, 295] width 809 height 408
